Goal: Information Seeking & Learning: Learn about a topic

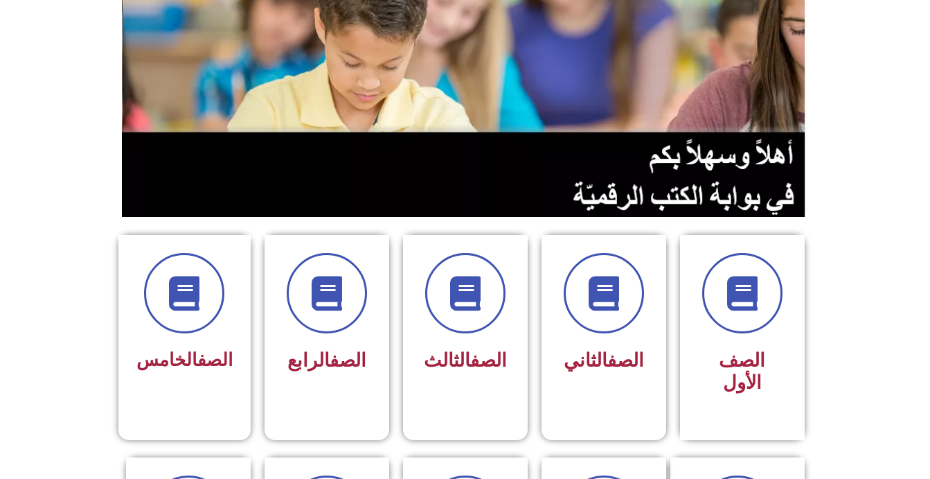
scroll to position [159, 0]
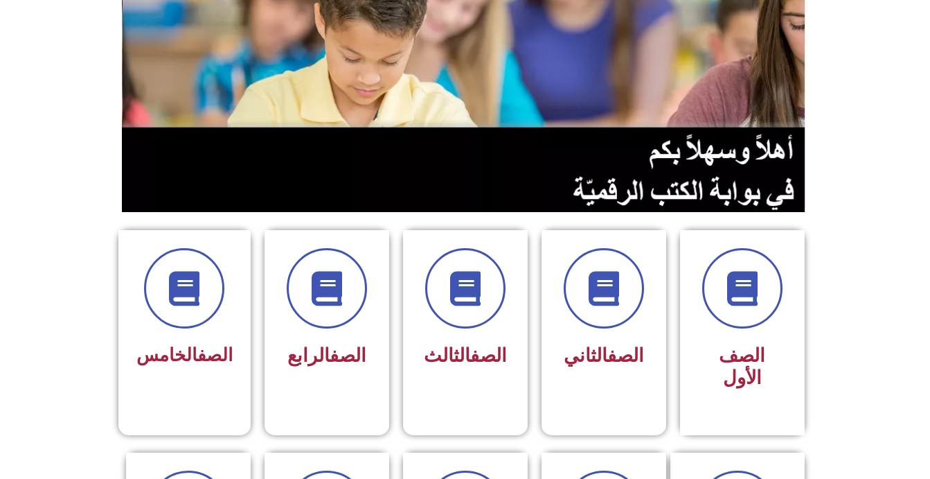
drag, startPoint x: 926, startPoint y: 156, endPoint x: 925, endPoint y: 202, distance: 46.4
click at [925, 202] on section at bounding box center [465, 90] width 930 height 265
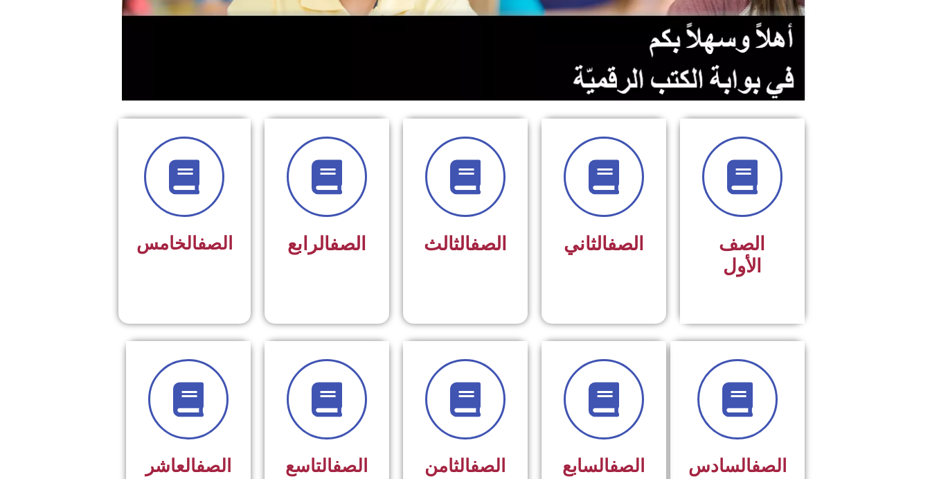
scroll to position [328, 0]
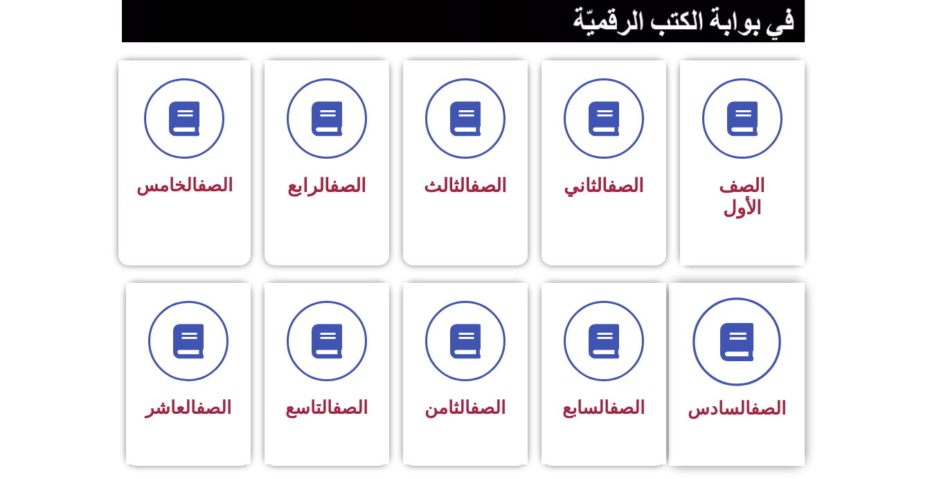
click at [728, 323] on icon at bounding box center [737, 341] width 38 height 38
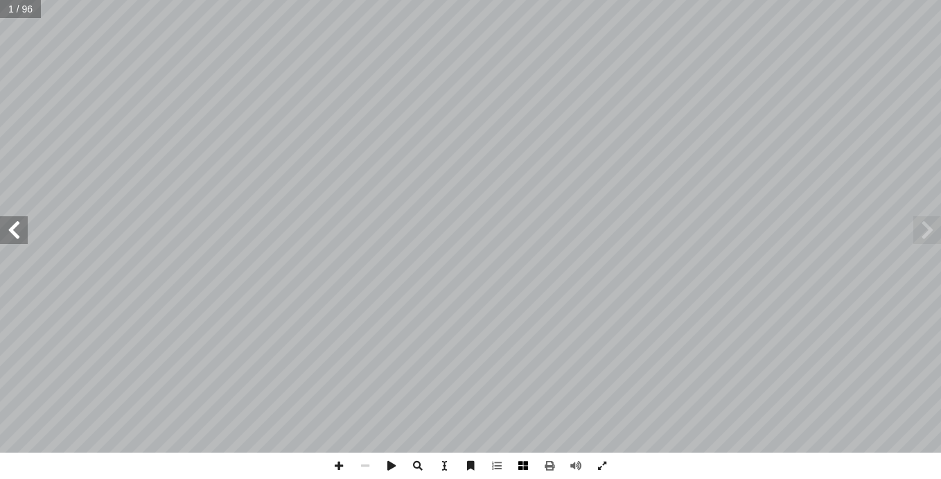
click at [521, 473] on span at bounding box center [523, 465] width 26 height 26
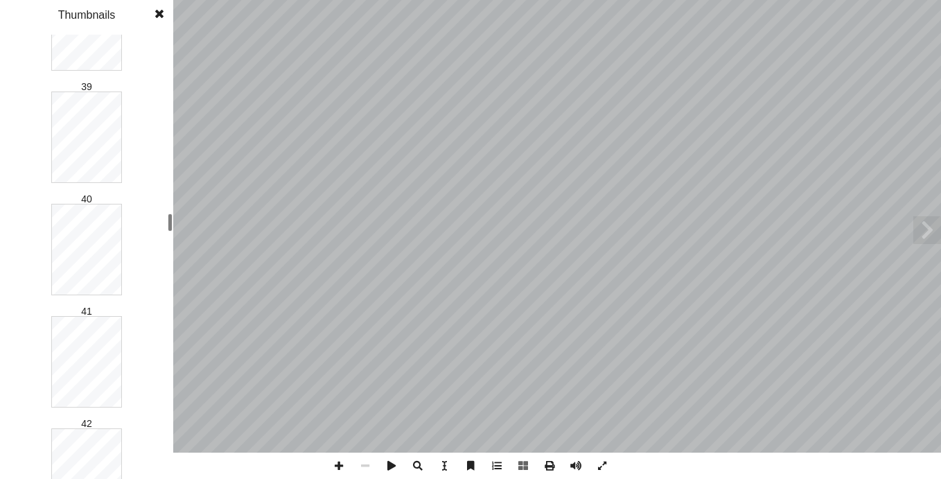
click at [155, 222] on div "1 2 3 4 5 6 7 8 9 10 11 12 13 14 15 16 17 18 19 20 21 22 23 24 25 26 27 28 29 3…" at bounding box center [86, 257] width 173 height 444
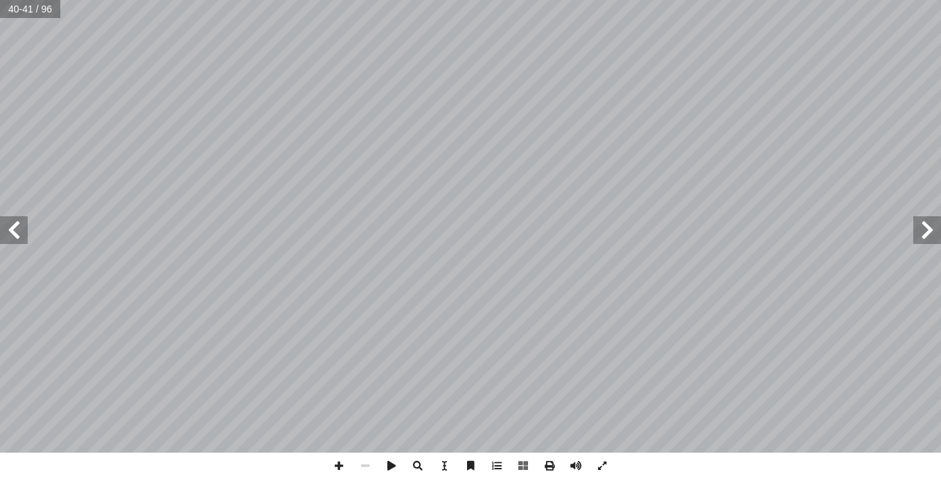
click at [921, 225] on span at bounding box center [927, 230] width 28 height 28
click at [340, 463] on span at bounding box center [339, 465] width 26 height 26
click at [12, 234] on span at bounding box center [14, 230] width 28 height 28
click at [11, 231] on span at bounding box center [14, 230] width 28 height 28
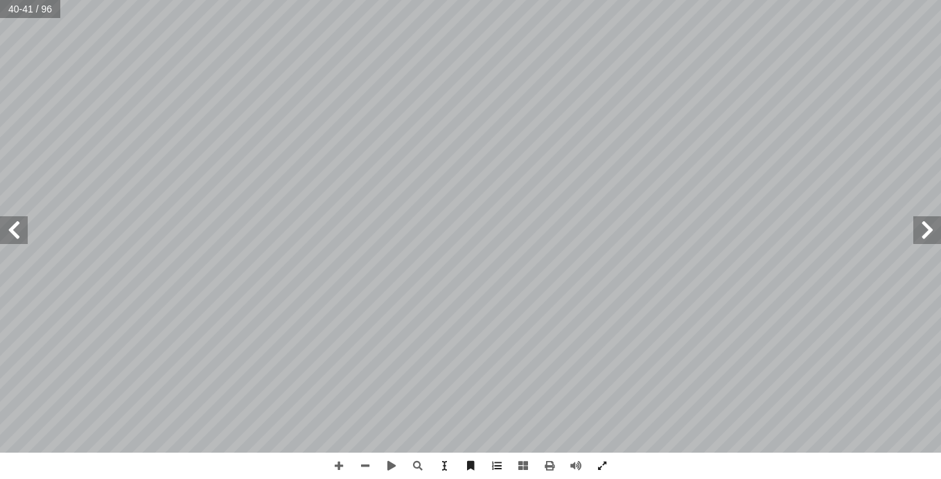
click at [926, 220] on span at bounding box center [927, 230] width 28 height 28
click at [926, 222] on span at bounding box center [927, 230] width 28 height 28
click at [931, 222] on span at bounding box center [927, 230] width 28 height 28
click at [6, 230] on span at bounding box center [14, 230] width 28 height 28
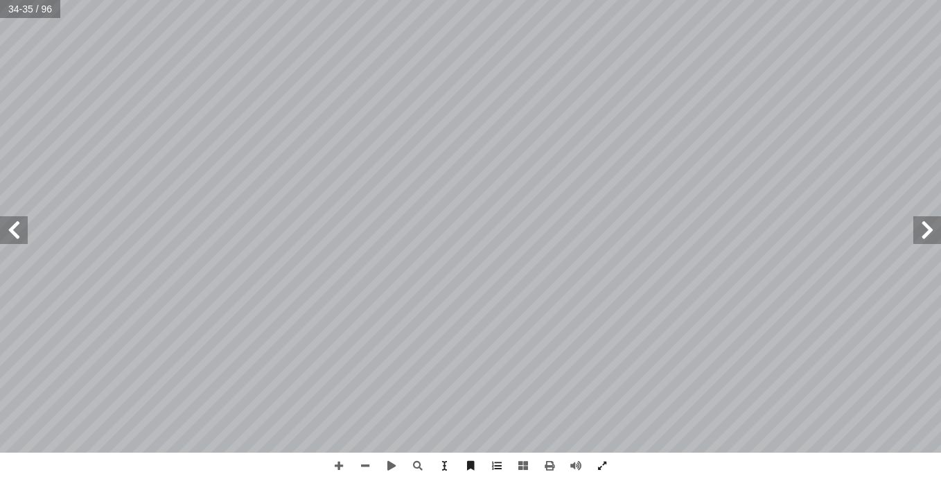
click at [21, 229] on span at bounding box center [14, 230] width 28 height 28
click at [16, 222] on span at bounding box center [14, 230] width 28 height 28
click at [341, 463] on span at bounding box center [339, 465] width 26 height 26
